Goal: Task Accomplishment & Management: Manage account settings

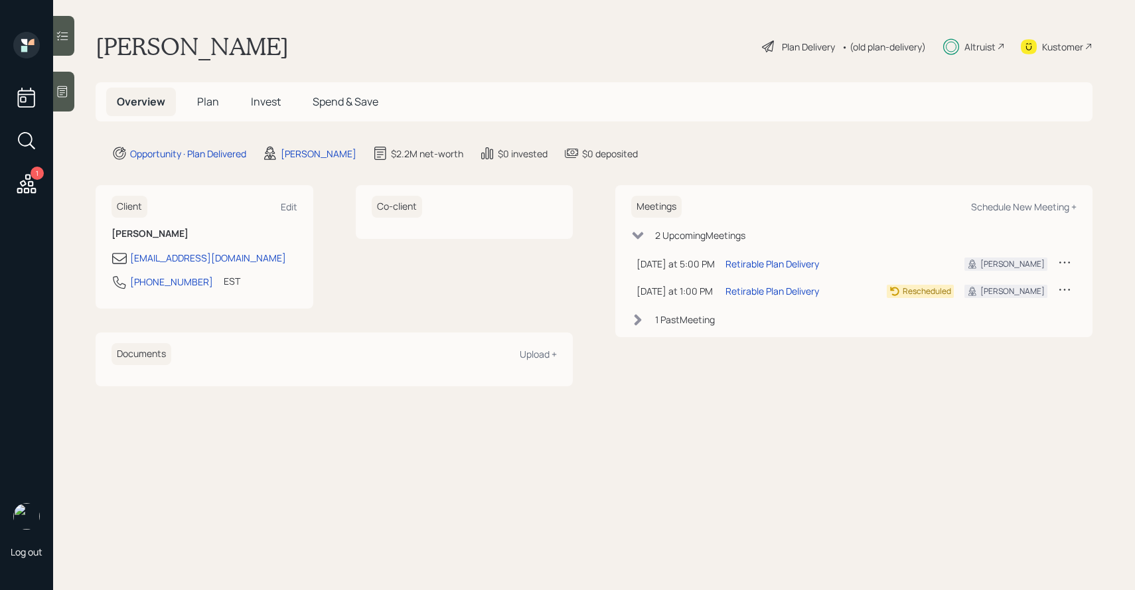
click at [265, 102] on span "Invest" at bounding box center [266, 101] width 30 height 15
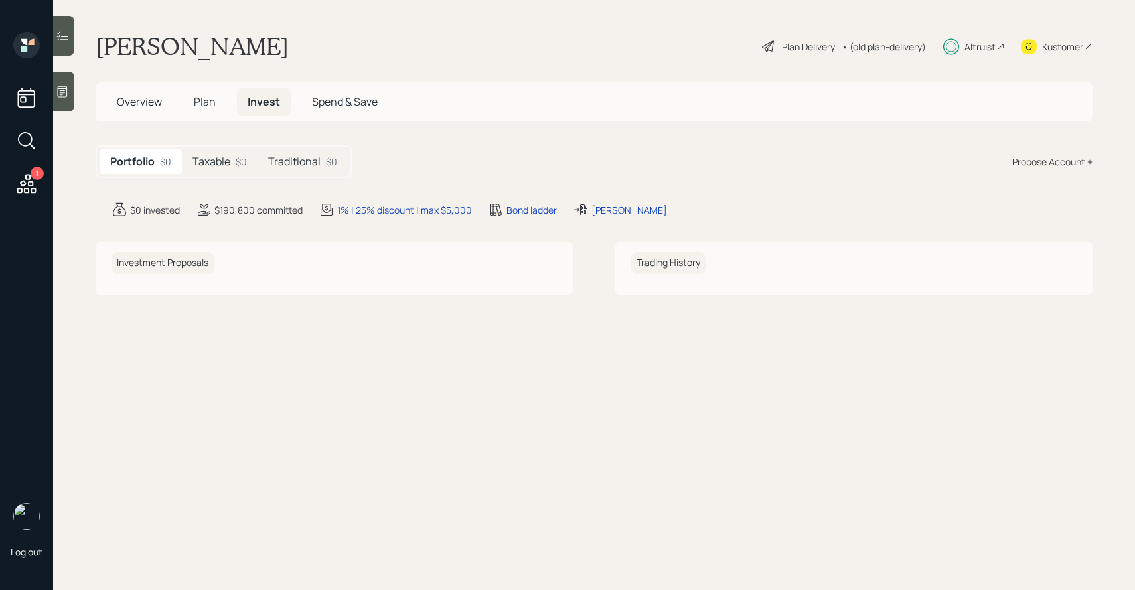
drag, startPoint x: 232, startPoint y: 153, endPoint x: 232, endPoint y: 143, distance: 9.3
click at [232, 153] on div "Taxable $0" at bounding box center [220, 161] width 76 height 25
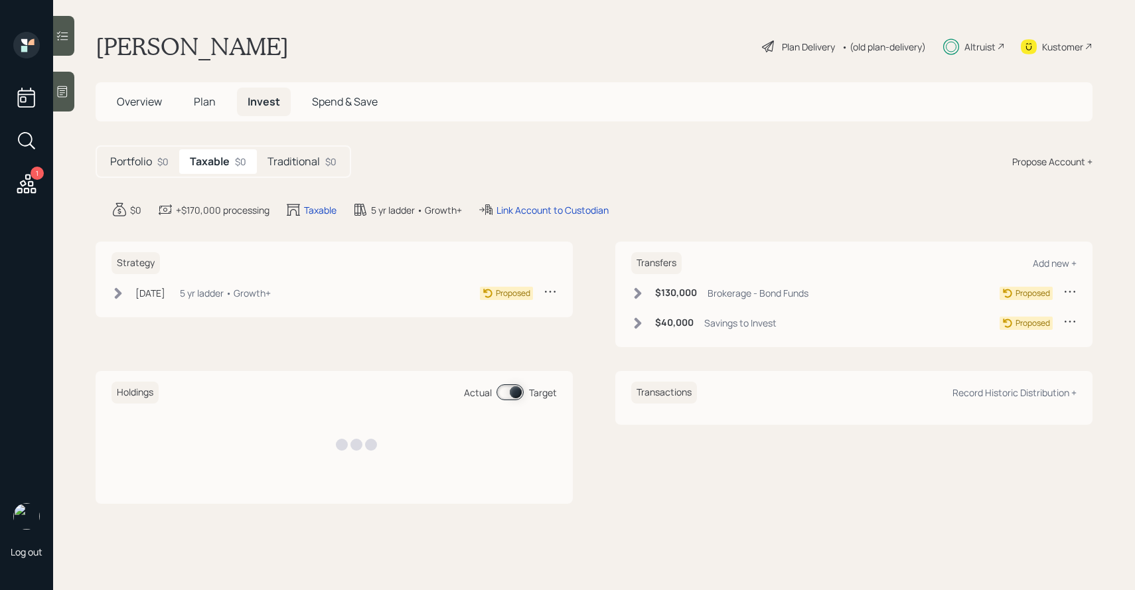
click at [213, 102] on span "Plan" at bounding box center [205, 101] width 22 height 15
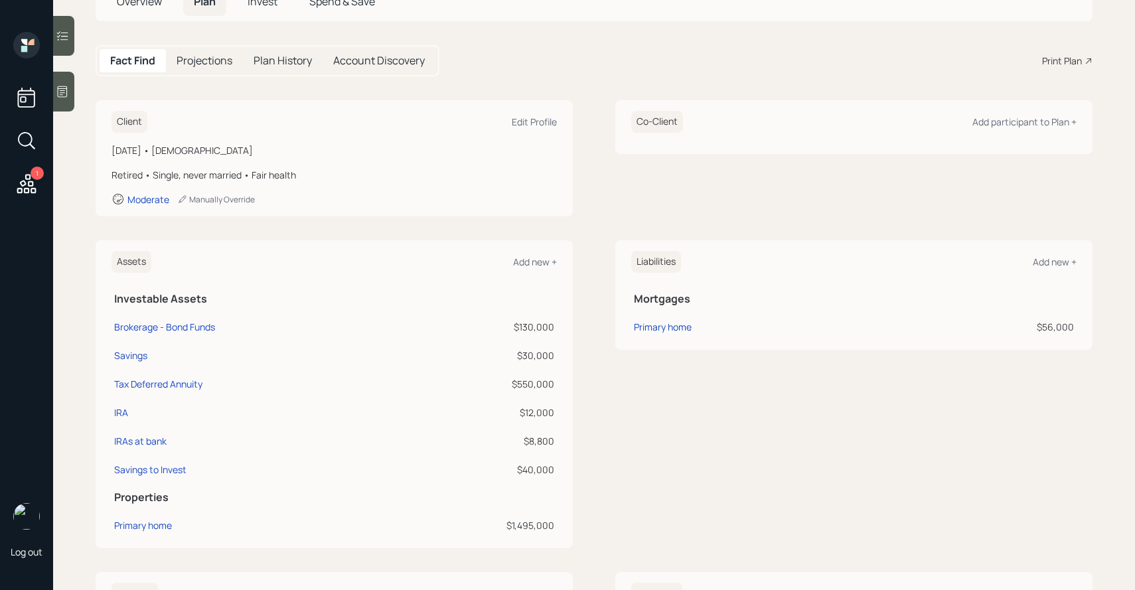
scroll to position [102, 0]
